Goal: Task Accomplishment & Management: Use online tool/utility

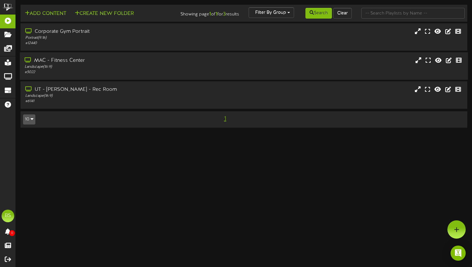
click at [168, 70] on div "Landscape ( 16:9 )" at bounding box center [113, 66] width 177 height 5
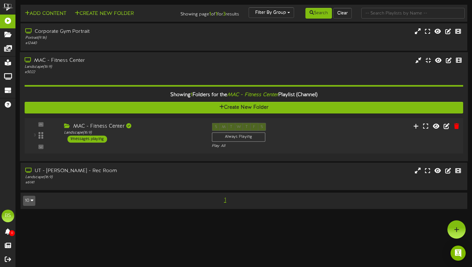
click at [316, 146] on div "S M T W T F S Always Playing Play All" at bounding box center [262, 136] width 111 height 26
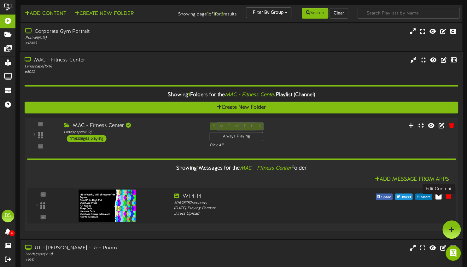
click at [441, 199] on icon at bounding box center [439, 196] width 6 height 7
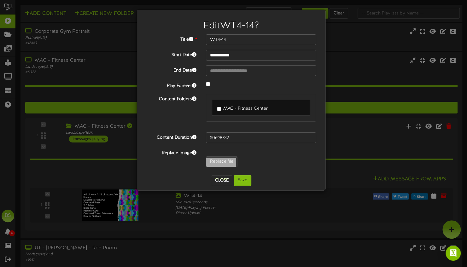
type input "**********"
type input "CoreClass8-1"
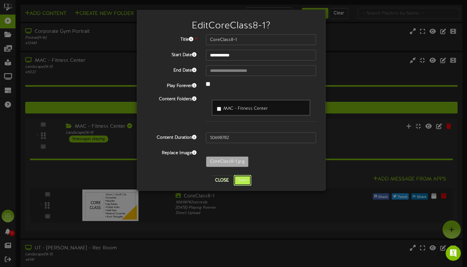
click at [245, 179] on button "Save" at bounding box center [243, 180] width 18 height 11
